Goal: Task Accomplishment & Management: Use online tool/utility

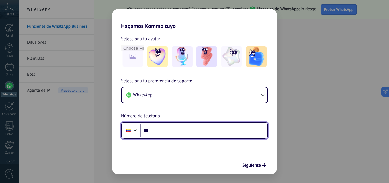
click at [175, 128] on input "***" at bounding box center [204, 130] width 127 height 13
type input "**********"
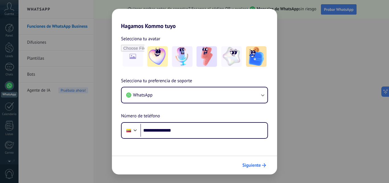
click at [253, 165] on span "Siguiente" at bounding box center [252, 165] width 19 height 4
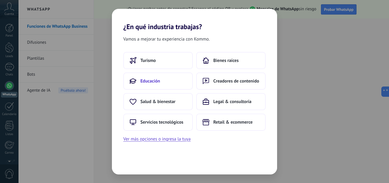
click at [155, 85] on button "Educación" at bounding box center [158, 80] width 70 height 17
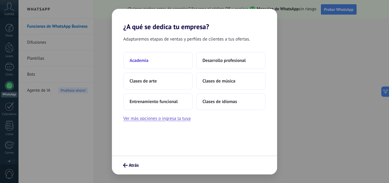
click at [152, 62] on button "Academia" at bounding box center [158, 60] width 70 height 17
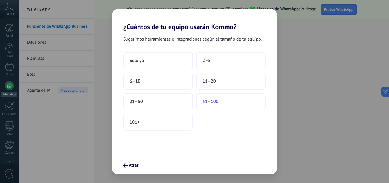
click at [223, 103] on button "51–100" at bounding box center [231, 101] width 70 height 17
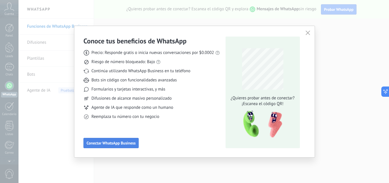
click at [119, 143] on span "Conectar WhatsApp Business" at bounding box center [111, 143] width 49 height 4
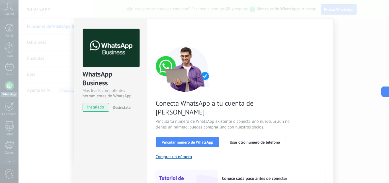
scroll to position [57, 0]
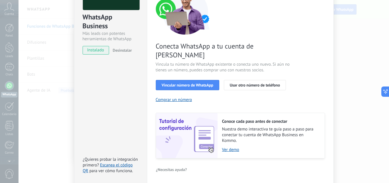
click at [87, 96] on div "WhatsApp Business Más leads con potentes herramientas de WhatsApp instalado Des…" at bounding box center [110, 73] width 73 height 222
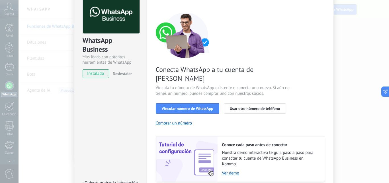
scroll to position [0, 0]
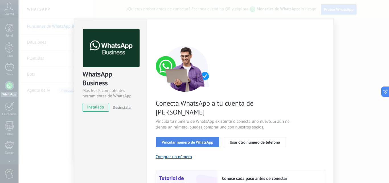
click at [198, 140] on span "Vincular número de WhatsApp" at bounding box center [188, 142] width 52 height 4
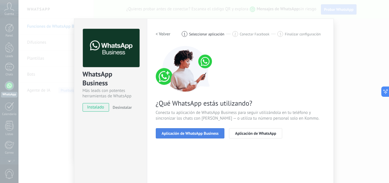
click at [207, 134] on span "Aplicación de WhatsApp Business" at bounding box center [190, 133] width 57 height 4
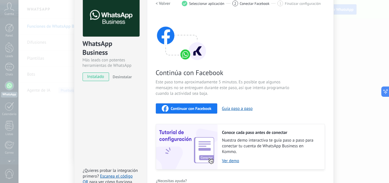
scroll to position [64, 0]
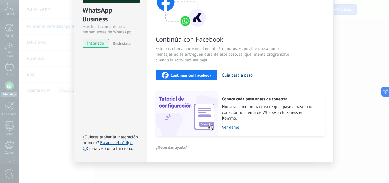
click at [236, 74] on button "Guía paso a paso" at bounding box center [237, 74] width 31 height 5
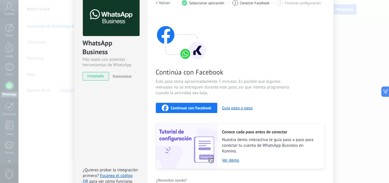
scroll to position [0, 0]
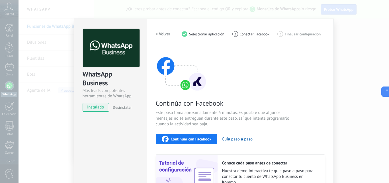
click at [363, 83] on div "WhatsApp Business Más leads con potentes herramientas de WhatsApp instalado Des…" at bounding box center [204, 91] width 371 height 183
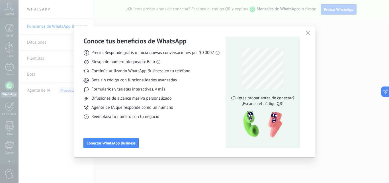
click at [310, 33] on icon "button" at bounding box center [308, 32] width 5 height 5
